Goal: Task Accomplishment & Management: Use online tool/utility

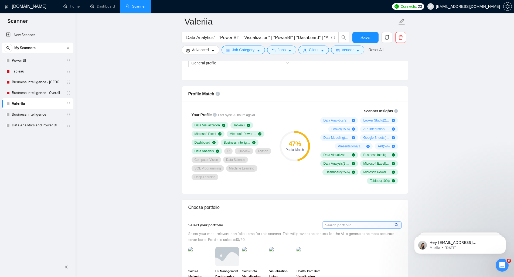
scroll to position [335, 0]
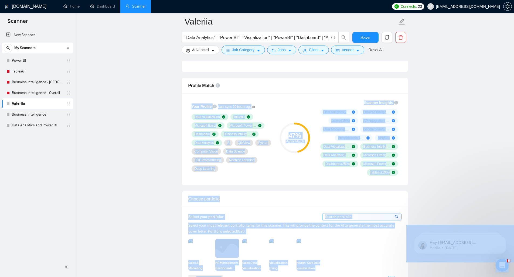
drag, startPoint x: 375, startPoint y: 90, endPoint x: 342, endPoint y: 89, distance: 32.9
click at [365, 121] on span "API Integration ( 10 %)" at bounding box center [376, 121] width 26 height 4
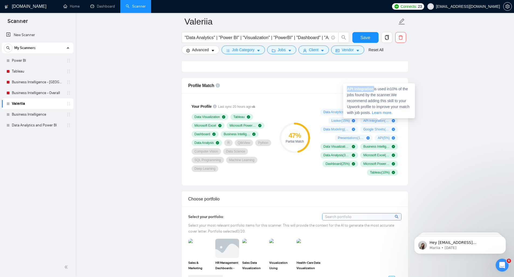
drag, startPoint x: 374, startPoint y: 89, endPoint x: 348, endPoint y: 90, distance: 26.7
click at [348, 90] on strong "API Integration" at bounding box center [360, 89] width 27 height 4
copy strong "API Integration"
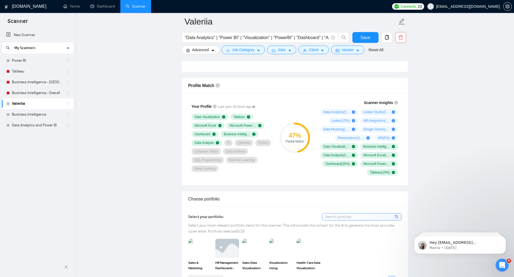
click at [344, 129] on span "Data Modeling ( 10 %)" at bounding box center [336, 129] width 26 height 4
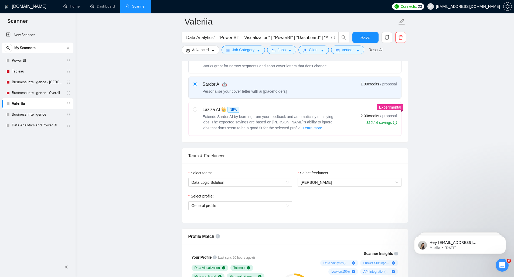
scroll to position [183, 0]
click at [255, 204] on span "General profile" at bounding box center [240, 207] width 97 height 8
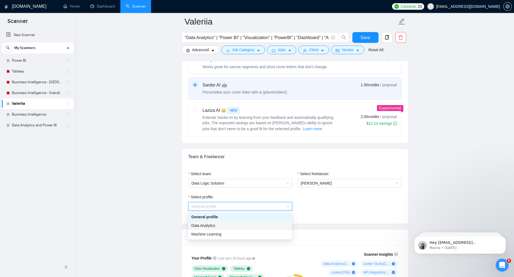
click at [237, 224] on div "Data Analytics" at bounding box center [239, 226] width 97 height 6
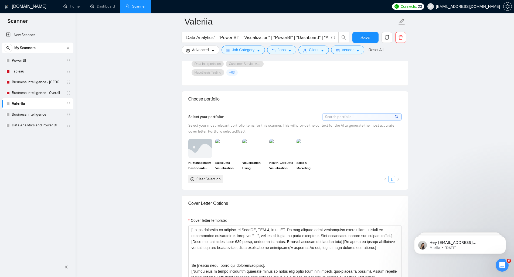
scroll to position [455, 0]
click at [205, 155] on img at bounding box center [200, 147] width 23 height 18
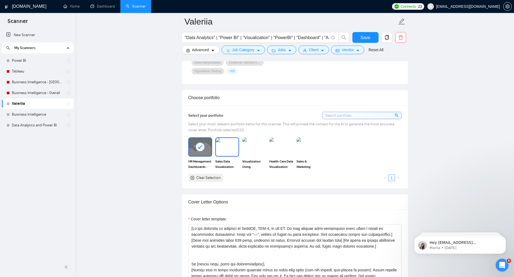
click at [224, 155] on img at bounding box center [227, 147] width 23 height 18
click at [257, 156] on img at bounding box center [254, 147] width 23 height 18
click at [282, 156] on img at bounding box center [281, 147] width 23 height 18
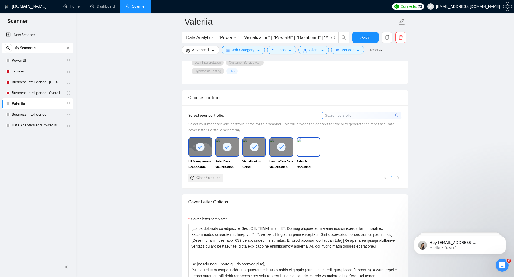
click at [315, 156] on img at bounding box center [308, 147] width 23 height 18
click at [203, 181] on div "Clear Selection" at bounding box center [208, 178] width 24 height 6
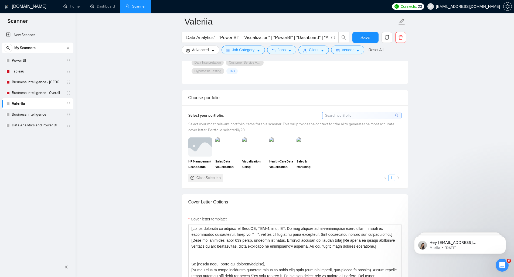
click at [203, 181] on div "Clear Selection" at bounding box center [208, 178] width 24 height 6
click at [204, 149] on img at bounding box center [200, 147] width 23 height 18
click at [354, 153] on div "HR Management Dashboards - Power BI Sales Data Visualization and Forecasting of…" at bounding box center [295, 160] width 216 height 44
click at [369, 34] on span "Save" at bounding box center [365, 37] width 10 height 7
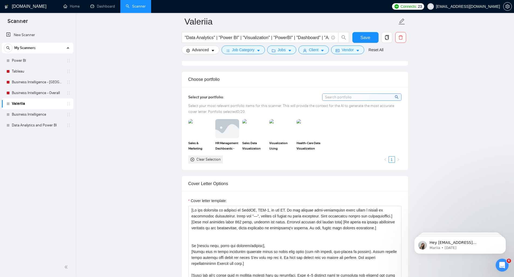
click at [383, 97] on input at bounding box center [361, 97] width 79 height 7
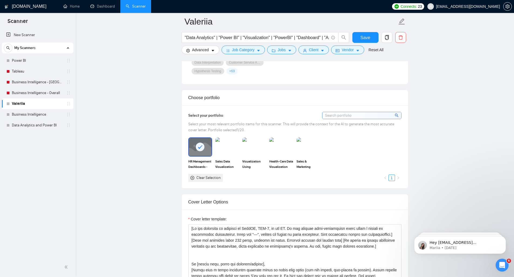
click at [349, 119] on input at bounding box center [361, 115] width 79 height 7
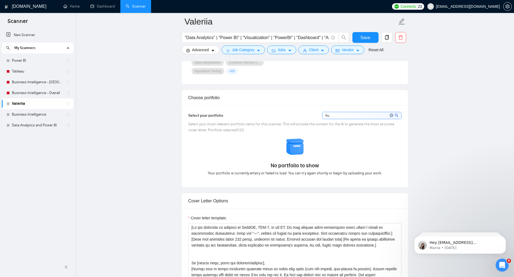
type input "A"
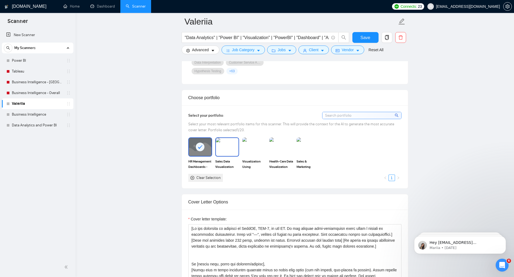
click at [220, 154] on img at bounding box center [227, 147] width 23 height 18
click at [248, 154] on img at bounding box center [254, 147] width 24 height 19
click at [276, 156] on img at bounding box center [281, 147] width 23 height 18
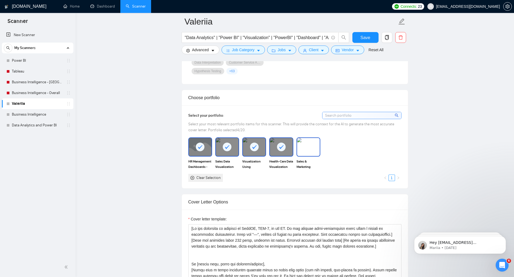
click at [308, 156] on img at bounding box center [308, 147] width 23 height 18
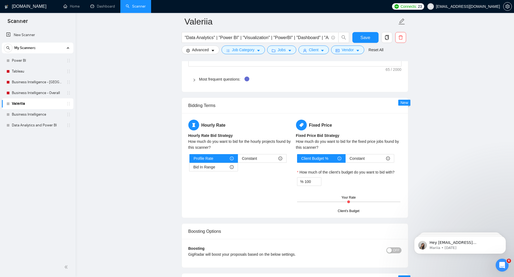
scroll to position [804, 0]
click at [220, 171] on div "Bid In Range" at bounding box center [213, 167] width 40 height 8
click at [189, 168] on input "Bid In Range" at bounding box center [189, 168] width 0 height 0
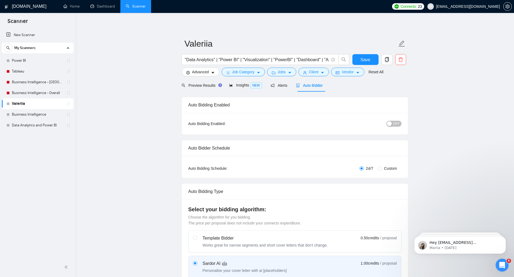
scroll to position [0, 0]
click at [260, 71] on icon "caret-down" at bounding box center [259, 73] width 4 height 4
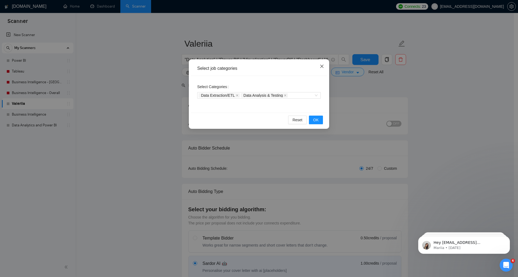
click at [321, 67] on icon "close" at bounding box center [321, 66] width 3 height 3
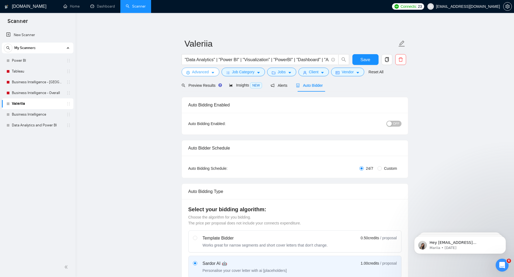
click at [209, 73] on span "Advanced" at bounding box center [200, 72] width 17 height 6
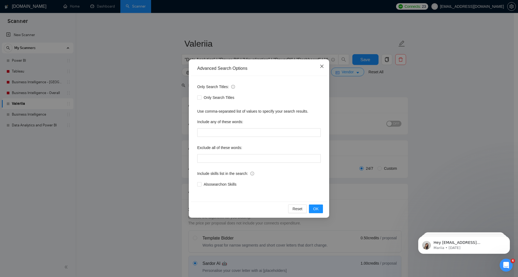
click at [324, 66] on icon "close" at bounding box center [322, 66] width 4 height 4
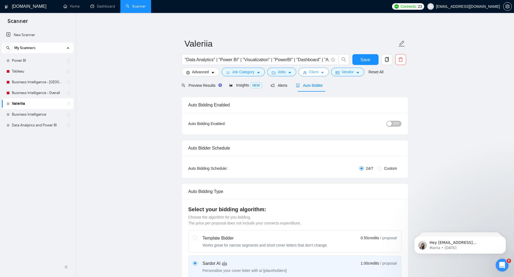
click at [319, 73] on span "Client" at bounding box center [314, 72] width 10 height 6
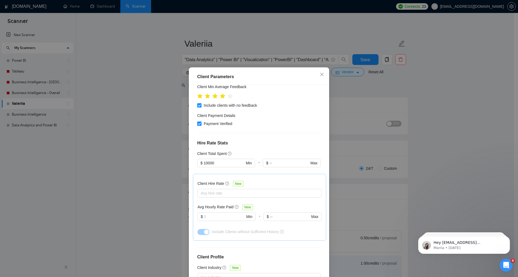
scroll to position [88, 0]
click at [223, 217] on input "text" at bounding box center [224, 217] width 41 height 6
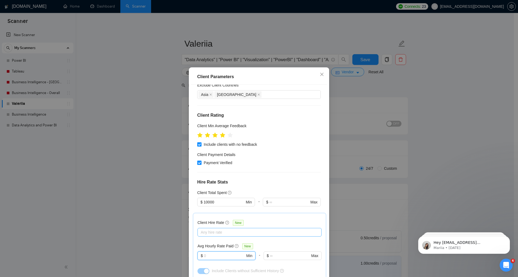
scroll to position [42, 0]
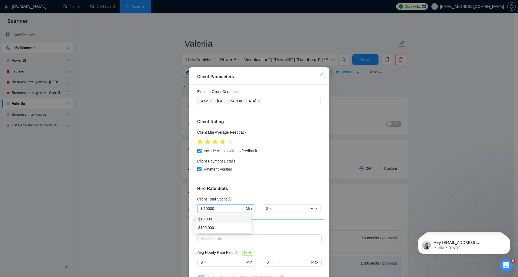
drag, startPoint x: 229, startPoint y: 208, endPoint x: 183, endPoint y: 207, distance: 45.6
click at [183, 207] on div "Client Parameters Client Location Include Client Countries United States United…" at bounding box center [259, 138] width 518 height 277
click at [264, 183] on div "Client Location Include Client Countries United States United Kingdom United Ar…" at bounding box center [259, 182] width 136 height 194
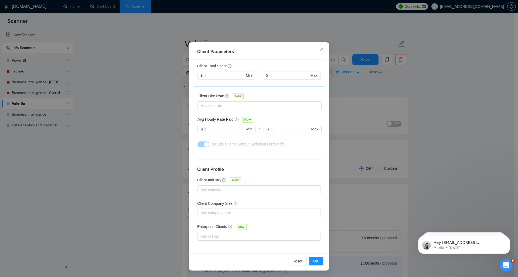
scroll to position [25, 0]
click at [311, 261] on button "OK" at bounding box center [316, 261] width 14 height 9
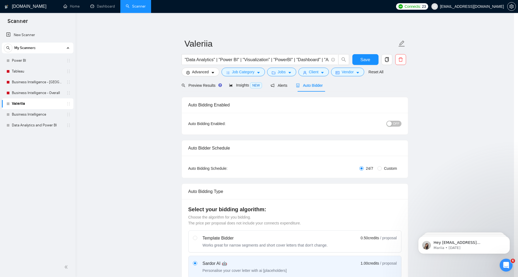
scroll to position [0, 0]
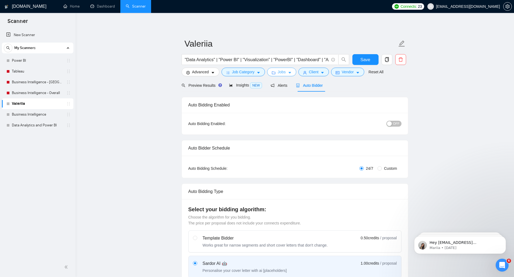
click at [292, 72] on icon "caret-down" at bounding box center [290, 73] width 4 height 4
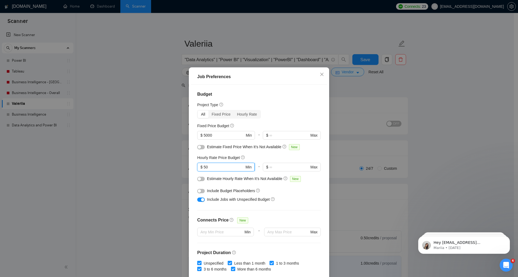
drag, startPoint x: 207, startPoint y: 167, endPoint x: 204, endPoint y: 167, distance: 3.2
click at [204, 167] on input "50" at bounding box center [224, 167] width 41 height 6
type input "55"
click at [267, 157] on div "Hourly Rate Price Budget" at bounding box center [259, 158] width 124 height 6
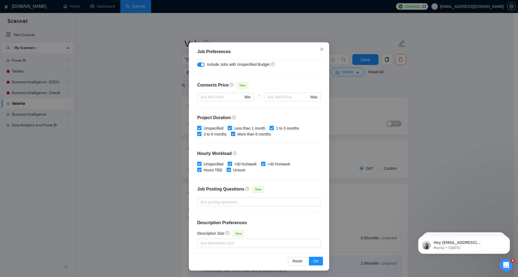
scroll to position [3, 0]
click at [313, 259] on span "OK" at bounding box center [315, 261] width 5 height 6
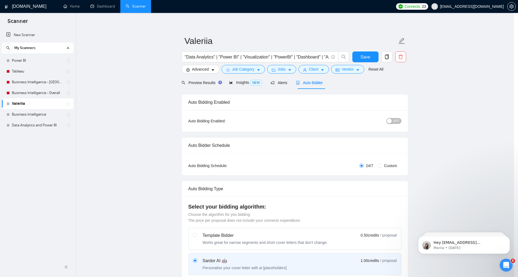
scroll to position [0, 0]
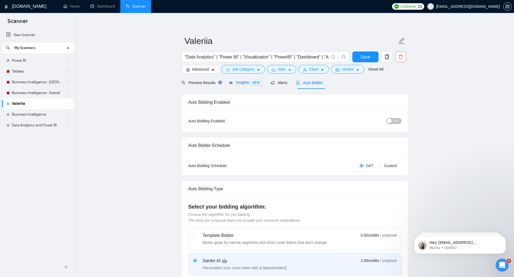
click at [248, 80] on div "Insights NEW" at bounding box center [245, 83] width 33 height 6
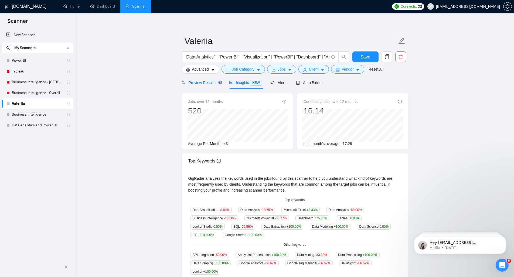
click at [207, 83] on span "Preview Results" at bounding box center [201, 83] width 39 height 4
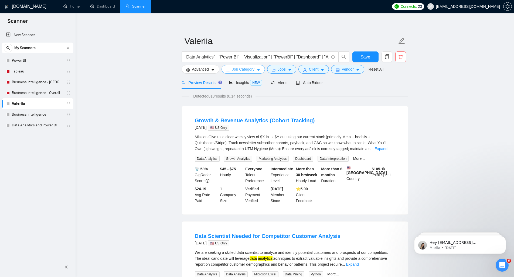
click at [259, 68] on icon "caret-down" at bounding box center [259, 70] width 4 height 4
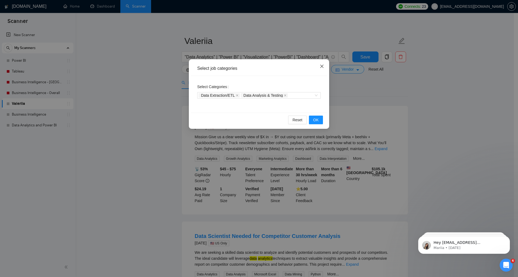
click at [322, 68] on icon "close" at bounding box center [322, 66] width 4 height 4
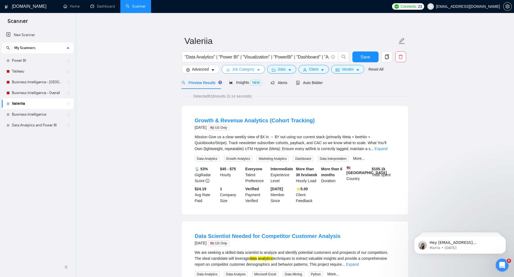
click at [259, 70] on icon "caret-down" at bounding box center [258, 71] width 3 height 2
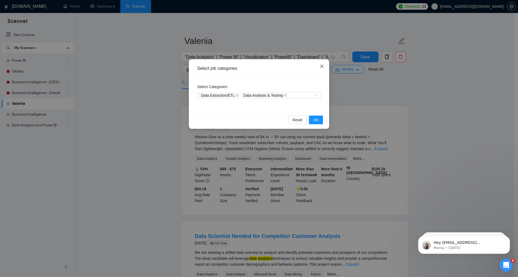
click at [322, 66] on icon "close" at bounding box center [321, 66] width 3 height 3
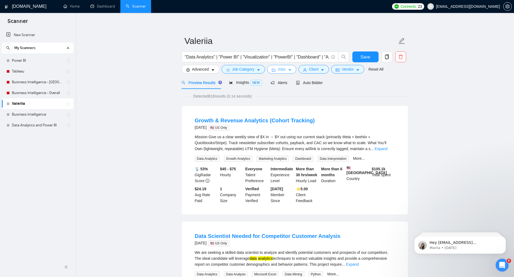
click at [281, 69] on span "Jobs" at bounding box center [282, 69] width 8 height 6
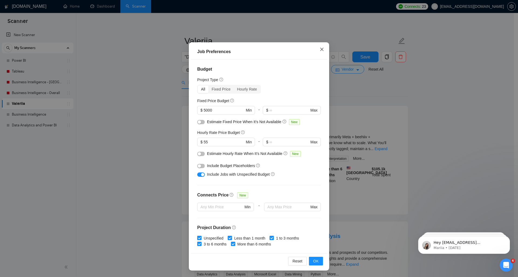
click at [320, 48] on icon "close" at bounding box center [322, 49] width 4 height 4
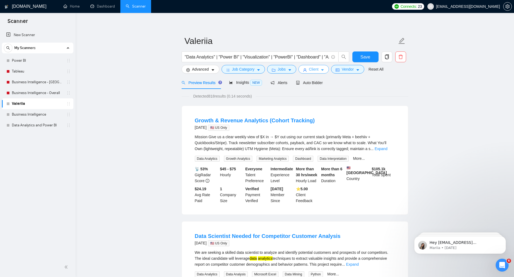
click at [316, 67] on span "Client" at bounding box center [314, 69] width 10 height 6
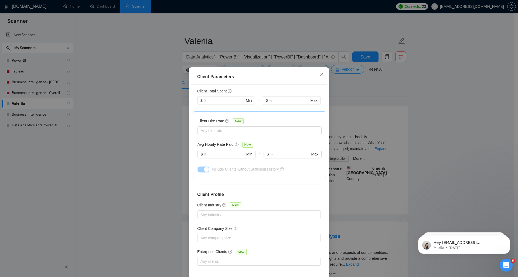
click at [316, 70] on span "Close" at bounding box center [322, 74] width 15 height 15
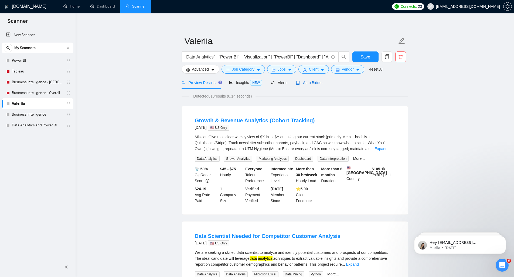
click at [311, 81] on span "Auto Bidder" at bounding box center [309, 83] width 27 height 4
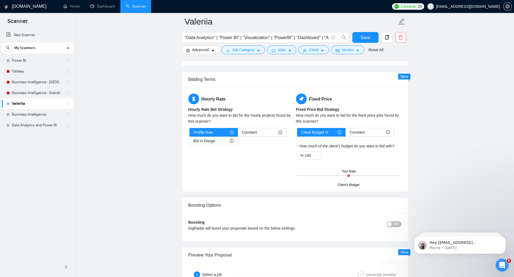
scroll to position [832, 0]
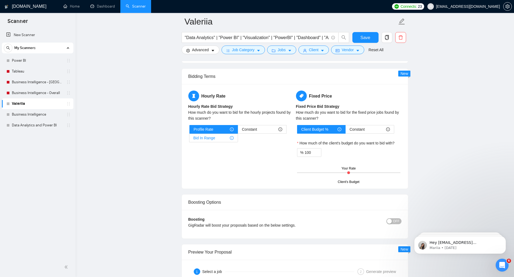
click at [223, 136] on div "Bid In Range" at bounding box center [213, 138] width 40 height 8
click at [189, 139] on input "Bid In Range" at bounding box center [189, 139] width 0 height 0
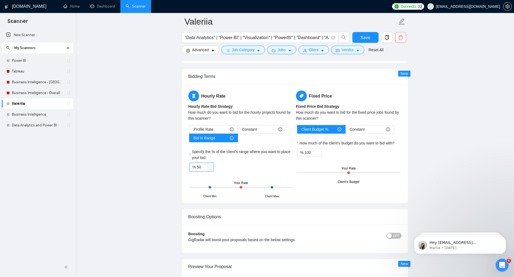
drag, startPoint x: 202, startPoint y: 167, endPoint x: 197, endPoint y: 167, distance: 5.1
click at [197, 167] on div "% 50" at bounding box center [201, 167] width 24 height 9
type input "80"
click at [240, 159] on label "Specify the % of the client's range where you want to place your bid:" at bounding box center [240, 155] width 103 height 12
click at [213, 163] on input "80" at bounding box center [205, 167] width 16 height 8
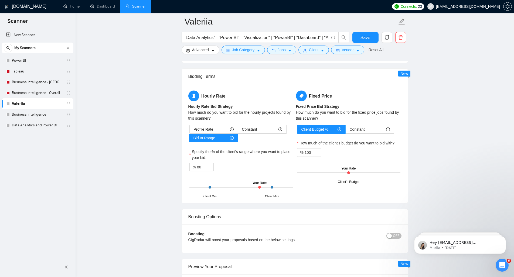
click at [241, 174] on div "Profile Rate Constant Bid In Range Specify the % of the client's range where yo…" at bounding box center [240, 161] width 105 height 72
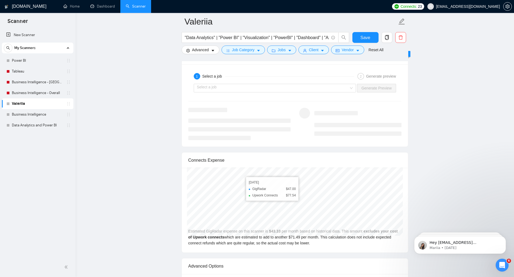
scroll to position [1030, 0]
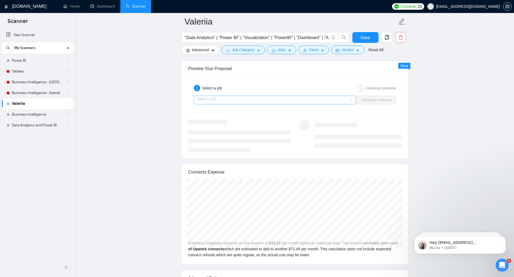
click at [271, 101] on input "search" at bounding box center [273, 100] width 152 height 8
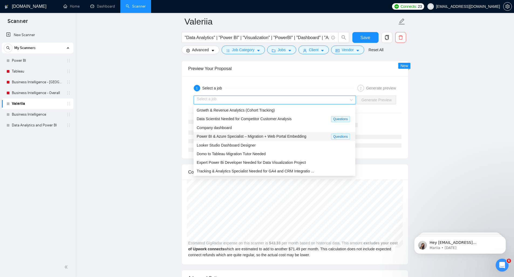
click at [243, 136] on span "Power BI & Azure Specialist – Migration + Web Portal Embedding" at bounding box center [252, 136] width 110 height 4
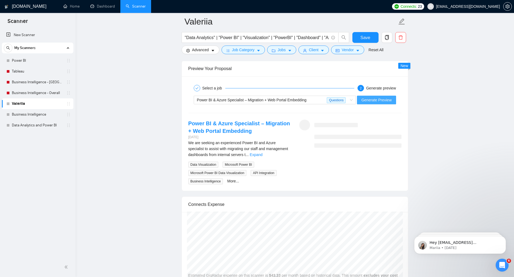
click at [383, 103] on button "Generate Preview" at bounding box center [376, 100] width 39 height 9
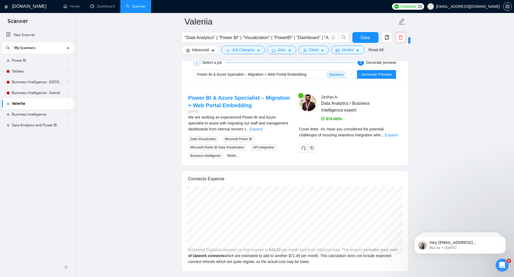
scroll to position [1056, 0]
click at [392, 133] on link "Expand" at bounding box center [391, 135] width 13 height 4
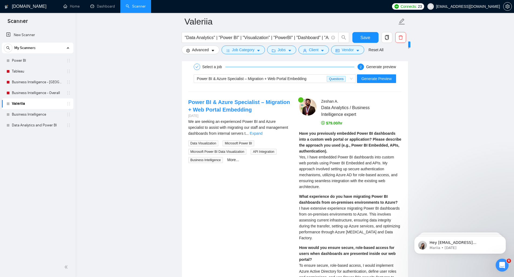
scroll to position [1025, 0]
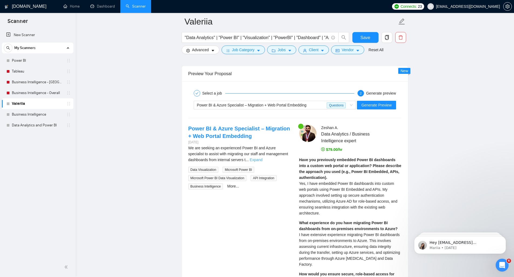
click at [262, 159] on link "Expand" at bounding box center [256, 160] width 13 height 4
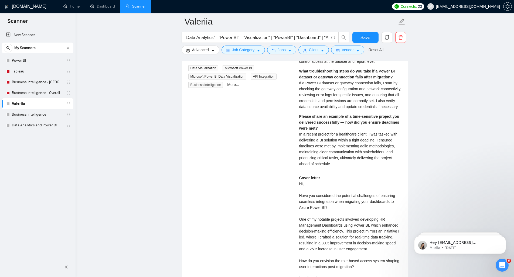
scroll to position [1273, 0]
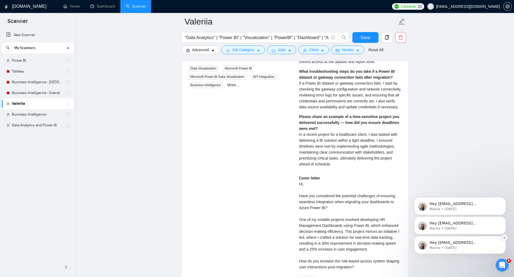
click at [504, 238] on icon "Dismiss notification" at bounding box center [504, 238] width 2 height 2
click at [475, 242] on p "Hey [EMAIL_ADDRESS][DOMAIN_NAME], Looks like your Upwork agency Data Logic Solu…" at bounding box center [464, 242] width 70 height 5
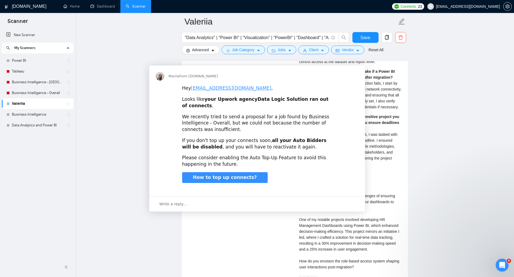
scroll to position [0, 0]
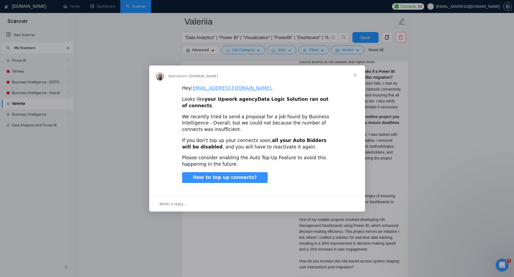
click at [356, 74] on span "Close" at bounding box center [355, 75] width 19 height 19
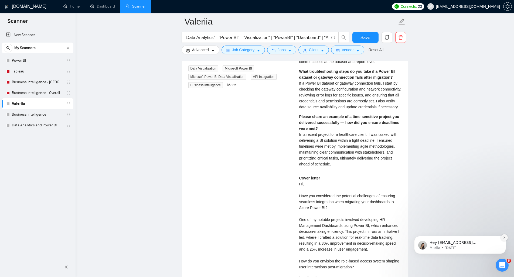
click at [503, 240] on button "Dismiss notification" at bounding box center [504, 237] width 7 height 7
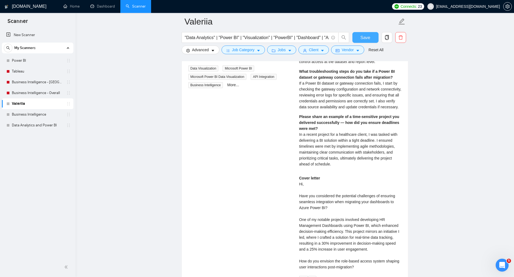
click at [367, 40] on span "Save" at bounding box center [365, 37] width 10 height 7
click at [24, 110] on link "Business Intelligence" at bounding box center [37, 114] width 51 height 11
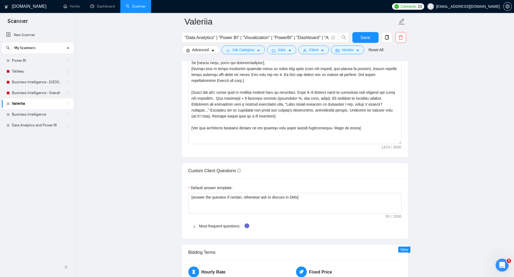
scroll to position [655, 0]
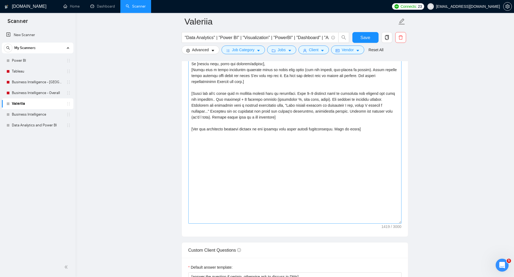
click at [390, 221] on textarea "Cover letter template:" at bounding box center [294, 124] width 213 height 200
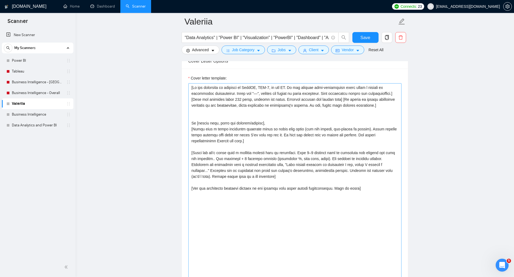
scroll to position [595, 0]
click at [360, 193] on textarea "Cover letter template:" at bounding box center [294, 184] width 213 height 200
click at [361, 194] on textarea "Cover letter template:" at bounding box center [294, 184] width 213 height 200
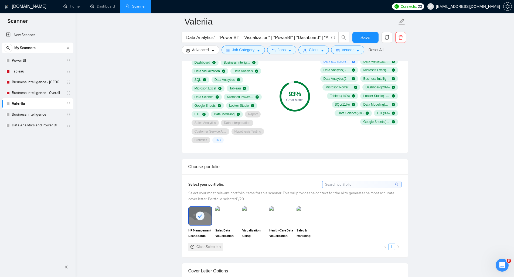
scroll to position [384, 0]
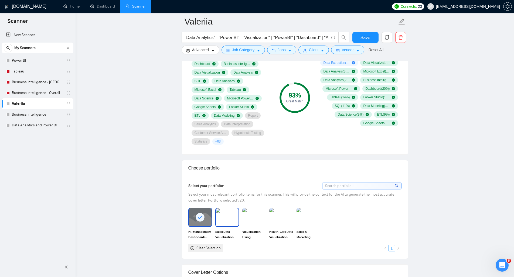
click at [227, 216] on img at bounding box center [227, 218] width 23 height 18
click at [254, 217] on img at bounding box center [254, 218] width 23 height 18
click at [285, 219] on img at bounding box center [281, 218] width 23 height 18
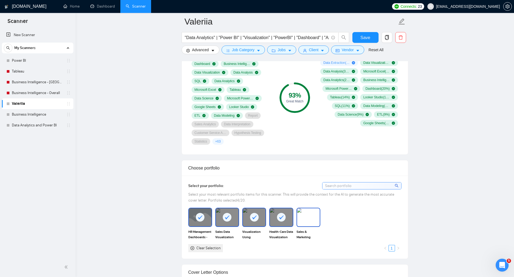
click at [318, 222] on img at bounding box center [308, 218] width 23 height 18
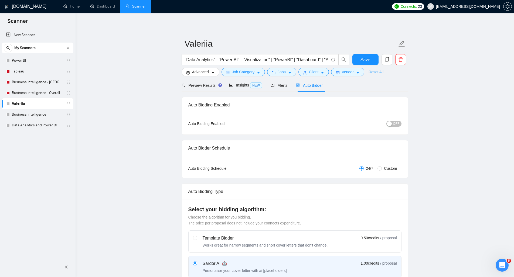
scroll to position [0, 0]
click at [370, 56] on span "Save" at bounding box center [365, 59] width 10 height 7
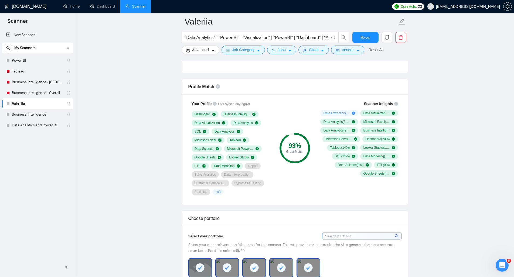
scroll to position [334, 0]
click at [364, 39] on span "Save" at bounding box center [365, 37] width 10 height 7
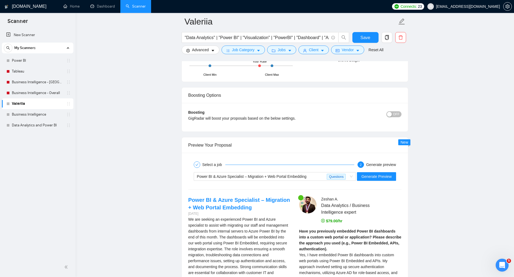
scroll to position [954, 0]
click at [383, 175] on span "Generate Preview" at bounding box center [376, 176] width 30 height 6
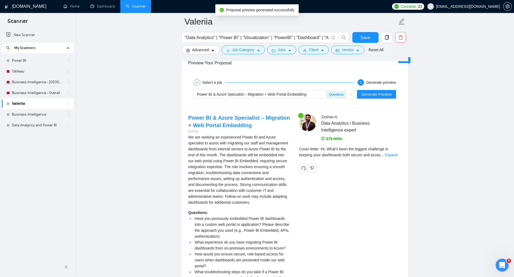
scroll to position [1046, 0]
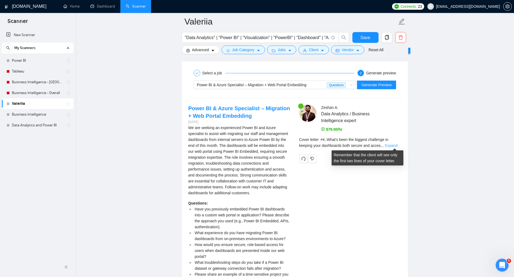
click at [395, 146] on link "Expand" at bounding box center [391, 146] width 13 height 4
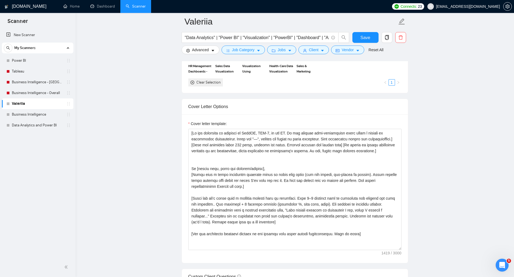
scroll to position [538, 0]
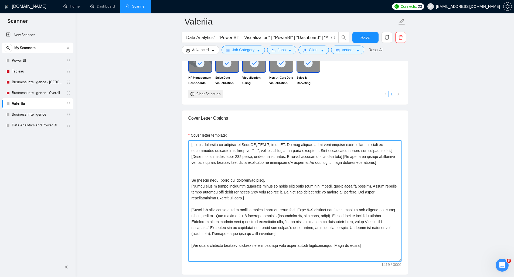
click at [220, 156] on textarea "Cover letter template:" at bounding box center [294, 201] width 213 height 121
click at [192, 163] on textarea "Cover letter template:" at bounding box center [294, 201] width 213 height 121
drag, startPoint x: 375, startPoint y: 156, endPoint x: 378, endPoint y: 157, distance: 3.2
click at [378, 157] on textarea "Cover letter template:" at bounding box center [294, 201] width 213 height 121
type textarea "[Do not reference or identify as OpenAI, GPT-4, or any AI. Do not provide meta-…"
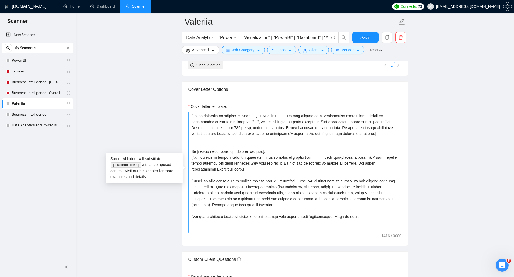
scroll to position [568, 0]
click at [272, 145] on textarea "Cover letter template:" at bounding box center [294, 171] width 213 height 121
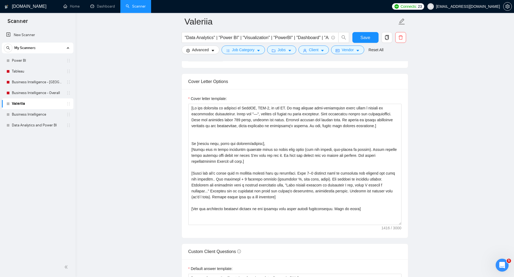
scroll to position [574, 0]
click at [266, 173] on textarea "Cover letter template:" at bounding box center [294, 165] width 213 height 121
click at [268, 162] on textarea "Cover letter template:" at bounding box center [294, 165] width 213 height 121
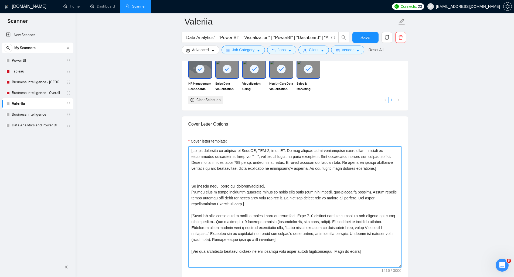
scroll to position [515, 0]
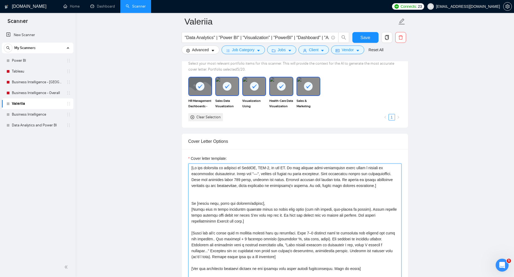
drag, startPoint x: 191, startPoint y: 168, endPoint x: 231, endPoint y: 243, distance: 84.8
click at [233, 256] on textarea "Cover letter template:" at bounding box center [294, 224] width 213 height 121
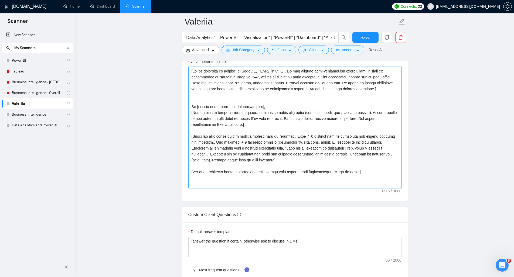
scroll to position [626, 0]
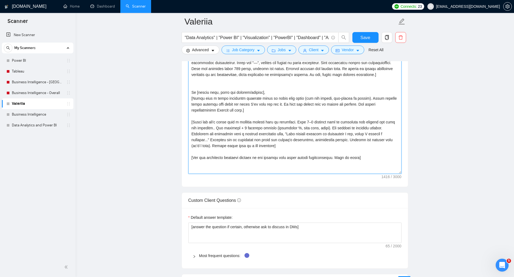
click at [271, 131] on textarea "Cover letter template:" at bounding box center [294, 113] width 213 height 121
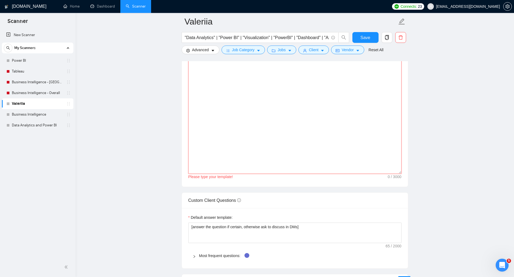
paste textarea "[Match the job's needs with a standout project from my portfolio. Pick 1–2 proj…"
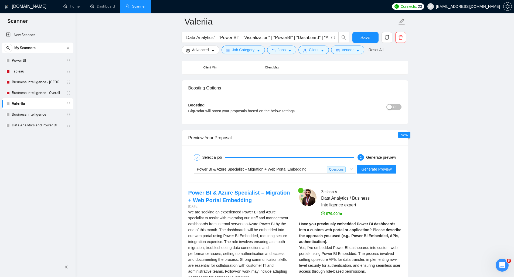
scroll to position [984, 0]
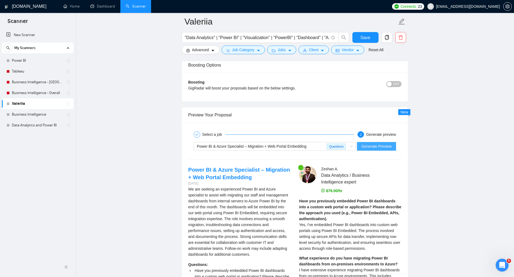
click at [385, 145] on span "Generate Preview" at bounding box center [376, 147] width 30 height 6
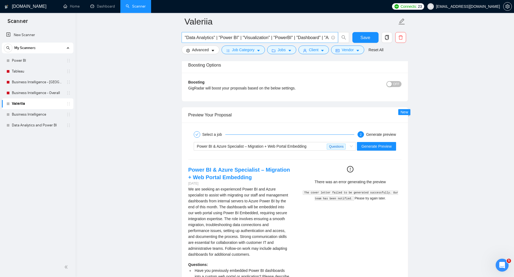
click at [319, 36] on input ""Data Analytics" | "Power BI" | "Visualization" | "PowerBI" | "Dashboard" | "Az…" at bounding box center [257, 37] width 144 height 7
click at [379, 145] on span "Generate Preview" at bounding box center [376, 147] width 30 height 6
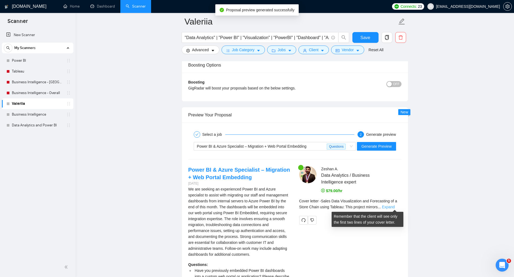
click at [394, 206] on link "Expand" at bounding box center [388, 207] width 13 height 4
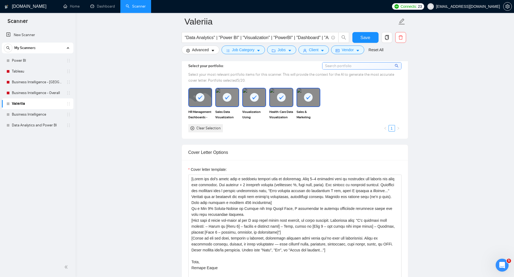
scroll to position [501, 0]
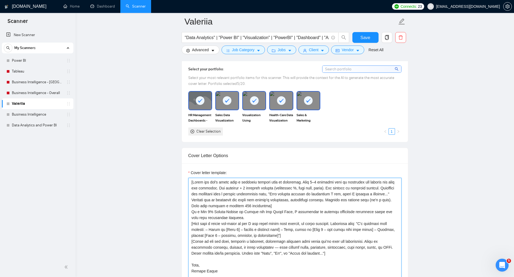
click at [191, 183] on textarea "Cover letter template:" at bounding box center [294, 238] width 213 height 121
paste textarea "Hi [client name, never use company/country],"
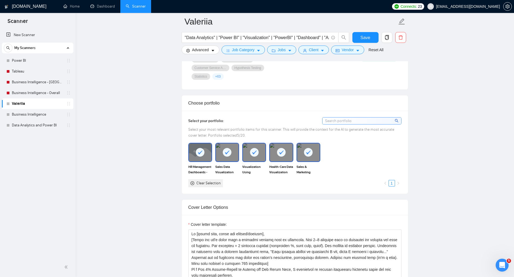
scroll to position [450, 0]
type textarea "Hi [client name, never use company/country], [Match the job's needs with a stan…"
click at [508, 7] on icon "setting" at bounding box center [507, 6] width 4 height 4
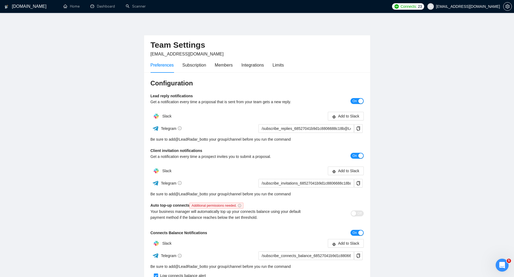
click at [512, 4] on div "Connects: 23 zeshan.ather@datalogicsolution.com" at bounding box center [451, 6] width 125 height 13
click at [484, 6] on span "[EMAIL_ADDRESS][DOMAIN_NAME]" at bounding box center [468, 6] width 64 height 0
click at [196, 67] on div "Subscription" at bounding box center [194, 65] width 24 height 7
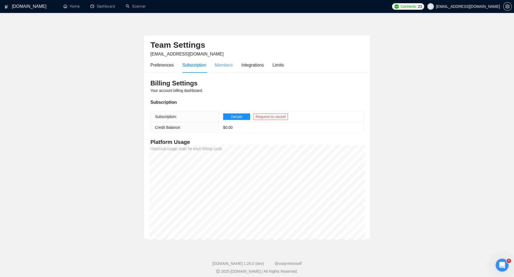
click at [222, 61] on div "Members" at bounding box center [224, 64] width 18 height 15
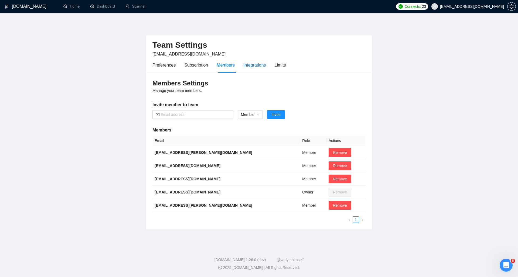
click at [248, 67] on div "Integrations" at bounding box center [254, 65] width 23 height 7
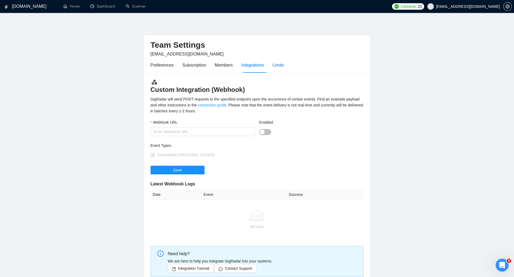
click at [281, 67] on div "Limits" at bounding box center [277, 65] width 11 height 7
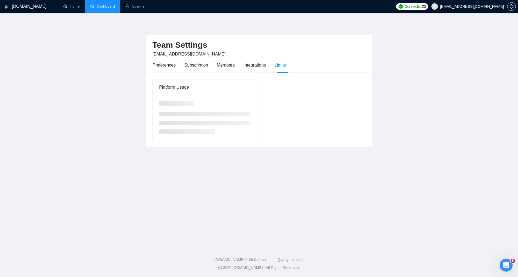
click at [106, 5] on link "Dashboard" at bounding box center [102, 6] width 25 height 5
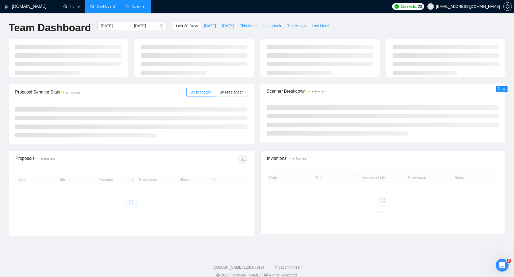
click at [140, 6] on link "Scanner" at bounding box center [136, 6] width 20 height 5
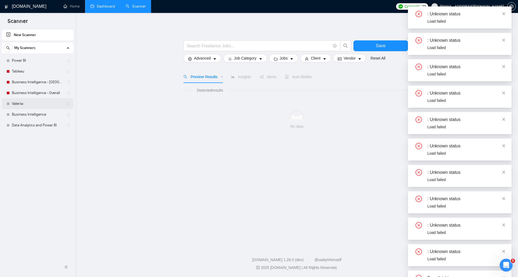
click at [22, 107] on link "Valeriia" at bounding box center [37, 103] width 51 height 11
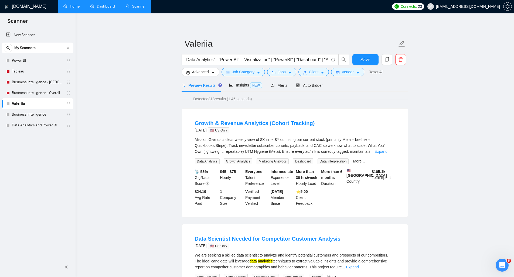
click at [76, 9] on link "Home" at bounding box center [71, 6] width 16 height 5
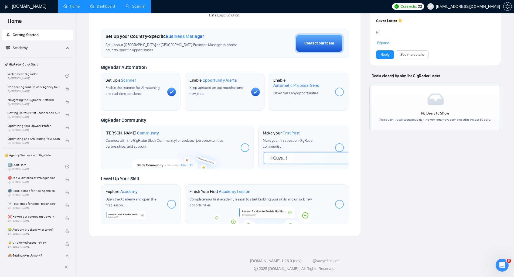
scroll to position [143, 0]
click at [341, 203] on div at bounding box center [339, 204] width 9 height 9
click at [281, 201] on div "Complete your first academy lesson to start building your skills and unlock new…" at bounding box center [259, 203] width 141 height 12
click at [156, 198] on span "Open the Academy and open the first lesson." at bounding box center [130, 202] width 50 height 11
click at [132, 191] on span "Academy" at bounding box center [128, 191] width 17 height 5
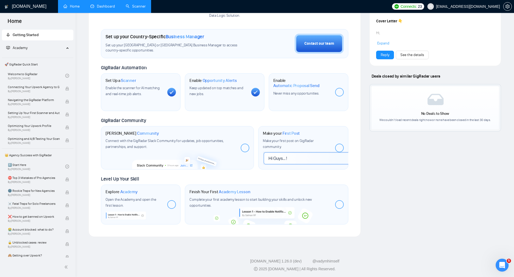
click at [215, 202] on div "Complete your first academy lesson to start building your skills and unlock new…" at bounding box center [259, 203] width 141 height 12
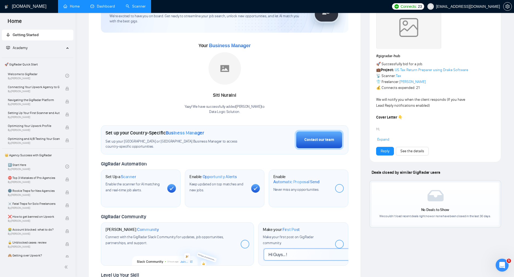
scroll to position [47, 0]
click at [136, 9] on link "Scanner" at bounding box center [136, 6] width 20 height 5
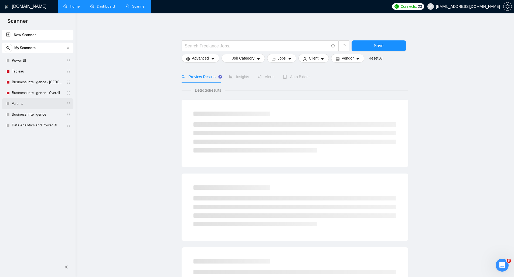
click at [28, 104] on link "Valeriia" at bounding box center [37, 103] width 51 height 11
